Goal: Transaction & Acquisition: Subscribe to service/newsletter

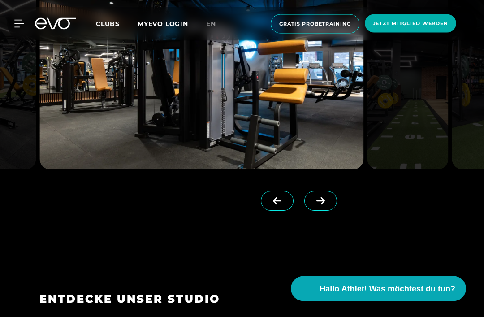
scroll to position [785, 0]
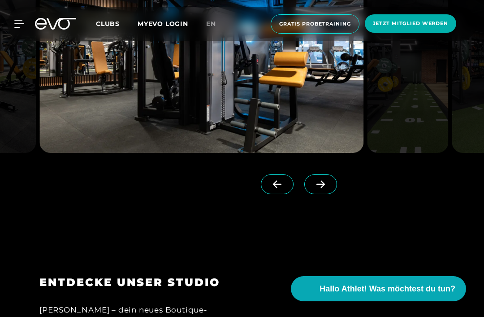
click at [328, 188] on icon at bounding box center [321, 184] width 16 height 8
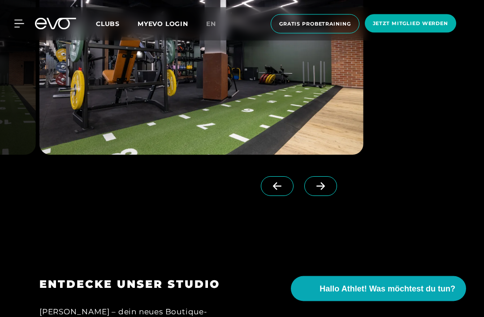
scroll to position [785, 0]
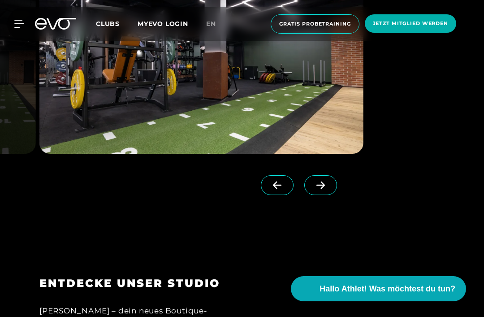
click at [322, 189] on icon at bounding box center [320, 185] width 9 height 8
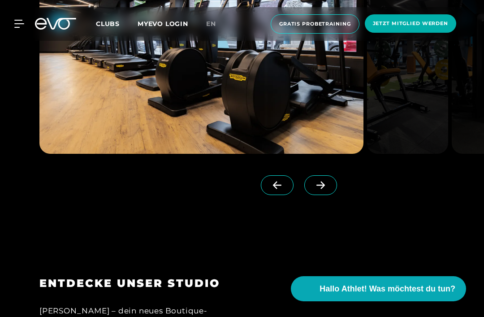
click at [327, 189] on icon at bounding box center [321, 185] width 16 height 8
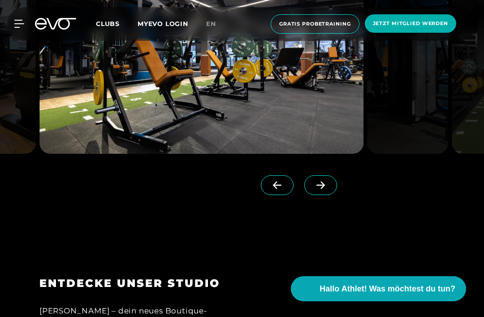
click at [327, 189] on icon at bounding box center [321, 185] width 16 height 8
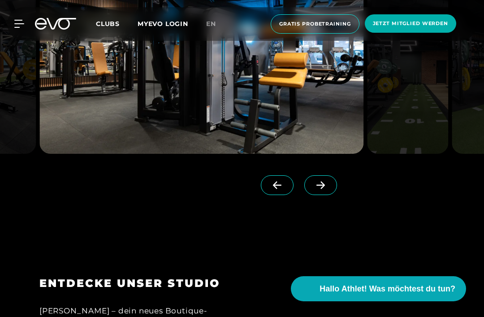
click at [327, 189] on icon at bounding box center [321, 185] width 16 height 8
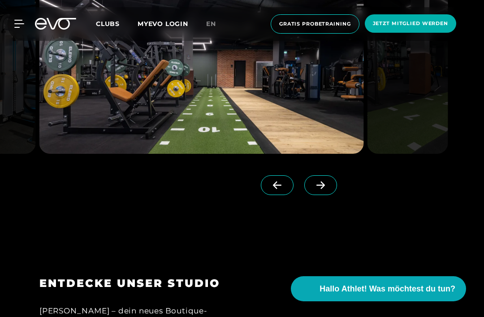
click at [324, 189] on icon at bounding box center [321, 185] width 16 height 8
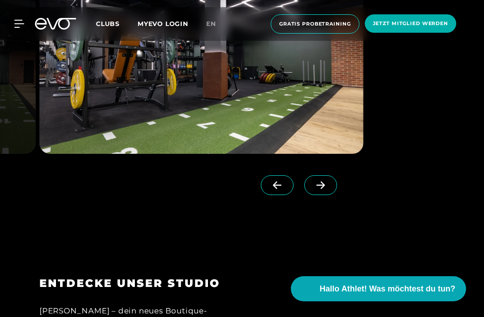
click at [326, 189] on icon at bounding box center [321, 185] width 16 height 8
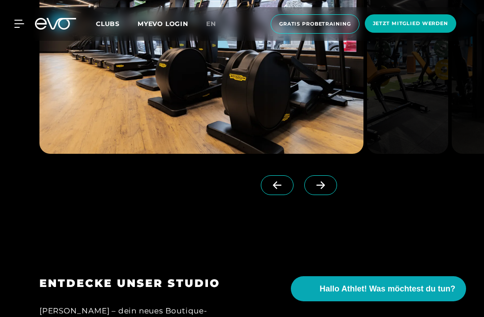
click at [325, 189] on icon at bounding box center [321, 185] width 16 height 8
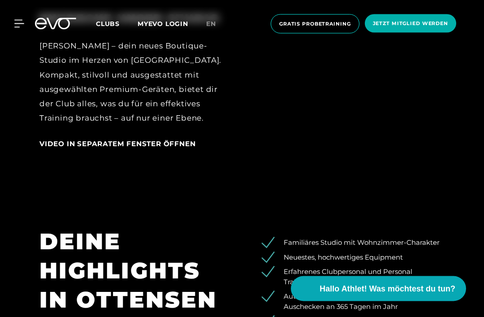
scroll to position [1049, 0]
click at [181, 148] on span "Video in separatem Fenster öffnen" at bounding box center [117, 143] width 156 height 9
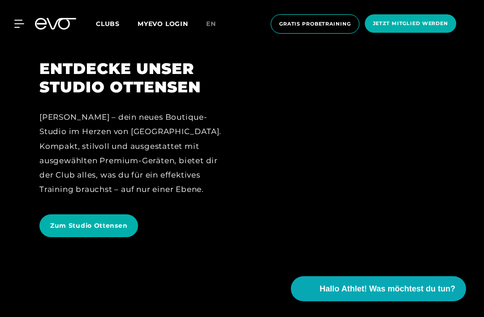
click at [24, 21] on icon at bounding box center [18, 23] width 9 height 7
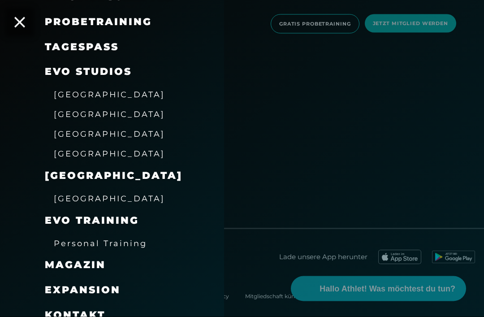
scroll to position [96, 0]
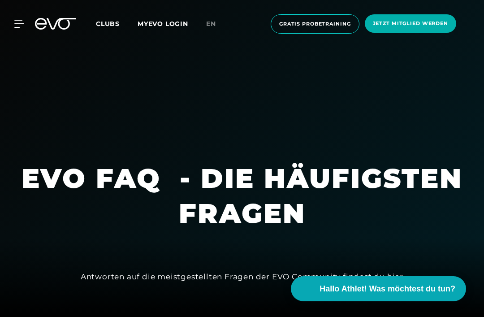
click at [418, 23] on span "Jetzt Mitglied werden" at bounding box center [410, 24] width 75 height 8
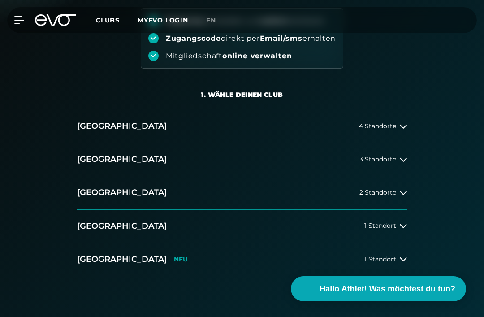
scroll to position [124, 0]
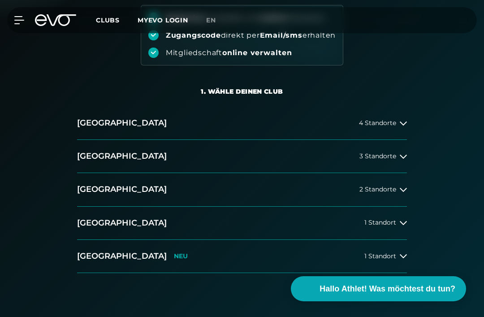
click at [406, 121] on icon at bounding box center [403, 123] width 7 height 7
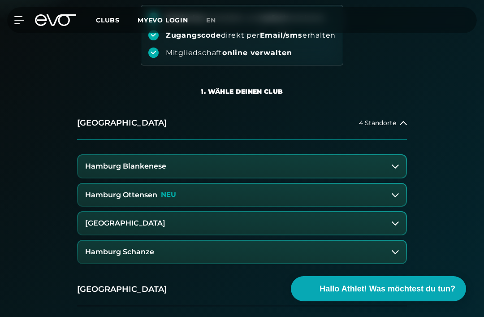
click at [396, 194] on icon at bounding box center [395, 194] width 7 height 7
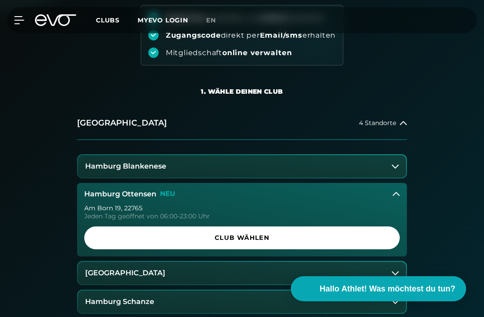
click at [304, 240] on span "Club wählen" at bounding box center [242, 237] width 294 height 9
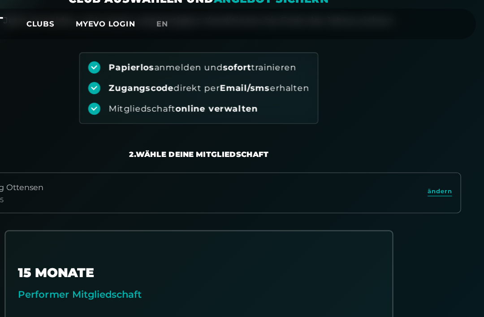
scroll to position [80, 0]
